Goal: Transaction & Acquisition: Purchase product/service

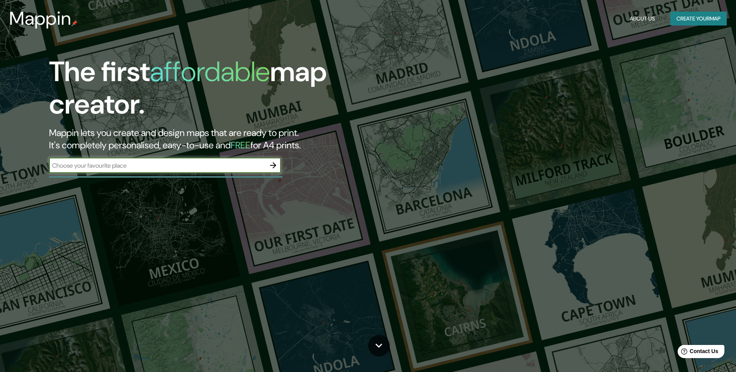
click at [154, 168] on input "text" at bounding box center [157, 165] width 216 height 9
type input "PEREIRA"
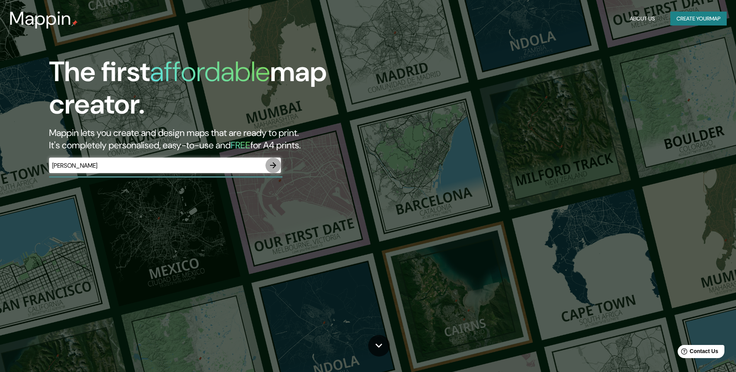
click at [270, 165] on icon "button" at bounding box center [273, 165] width 9 height 9
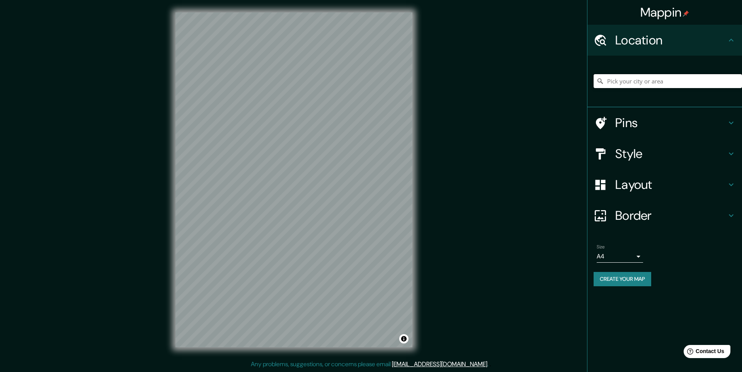
click at [675, 80] on input "Pick your city or area" at bounding box center [668, 81] width 148 height 14
type input "Pereira, Risaralda, Colombia"
click at [618, 275] on button "Create your map" at bounding box center [623, 279] width 58 height 14
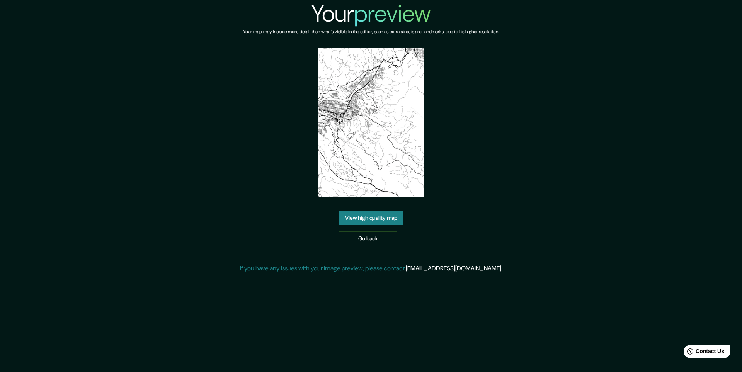
click at [385, 220] on link "View high quality map" at bounding box center [371, 218] width 65 height 14
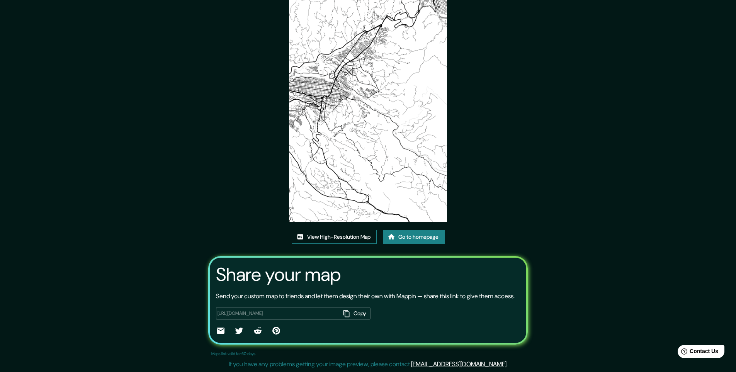
scroll to position [44, 0]
click at [356, 231] on link "View High-Resolution Map" at bounding box center [334, 237] width 85 height 14
